Goal: Task Accomplishment & Management: Manage account settings

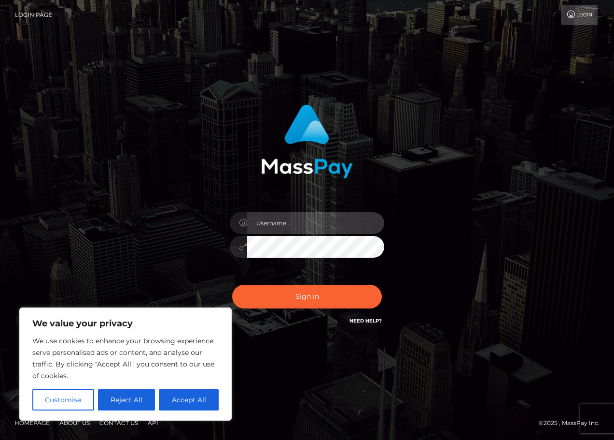
click at [262, 224] on input "text" at bounding box center [315, 223] width 137 height 22
type input "princesszina872@gmail.com"
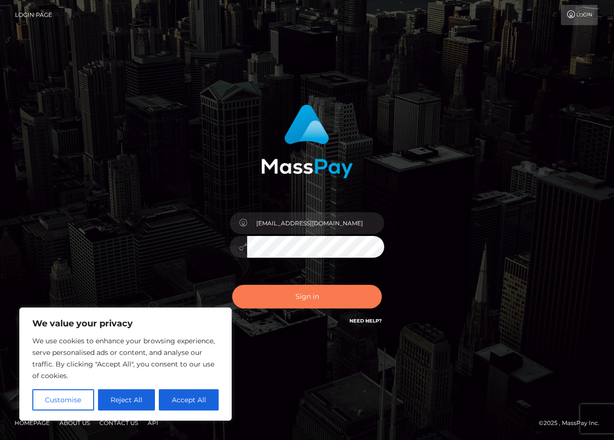
drag, startPoint x: 311, startPoint y: 292, endPoint x: 306, endPoint y: 288, distance: 6.1
click at [310, 292] on button "Sign in" at bounding box center [307, 296] width 150 height 24
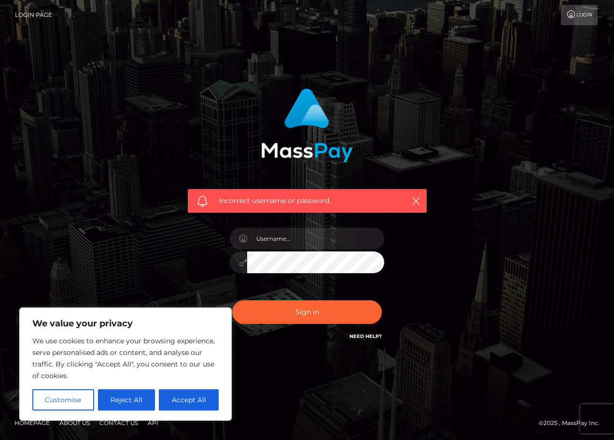
click at [572, 15] on icon at bounding box center [572, 15] width 10 height 8
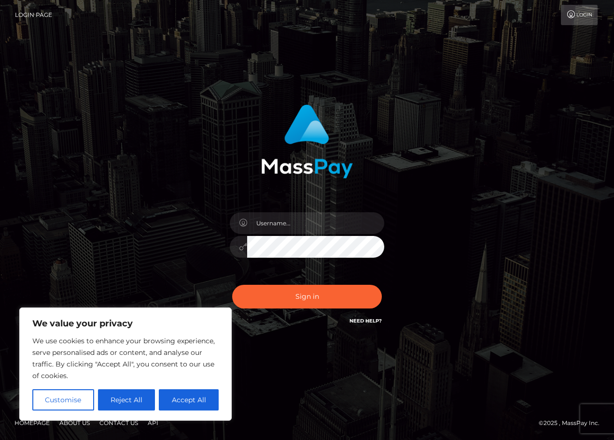
click at [34, 14] on link "Login Page" at bounding box center [33, 15] width 37 height 20
click at [275, 227] on input "text" at bounding box center [315, 223] width 137 height 22
type input "promise.mirville@gmail.com"
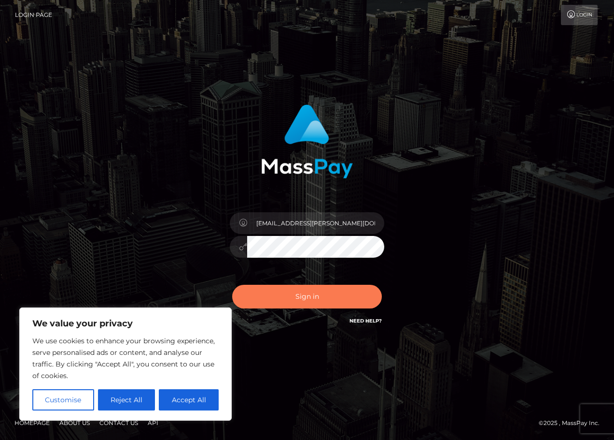
click at [330, 290] on button "Sign in" at bounding box center [307, 296] width 150 height 24
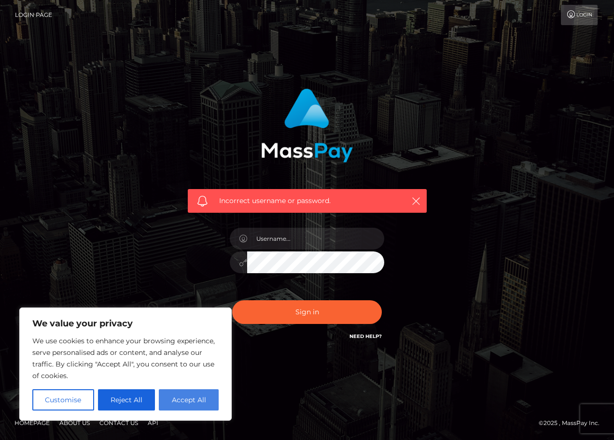
click at [170, 402] on button "Accept All" at bounding box center [189, 399] width 60 height 21
checkbox input "true"
